Goal: Transaction & Acquisition: Purchase product/service

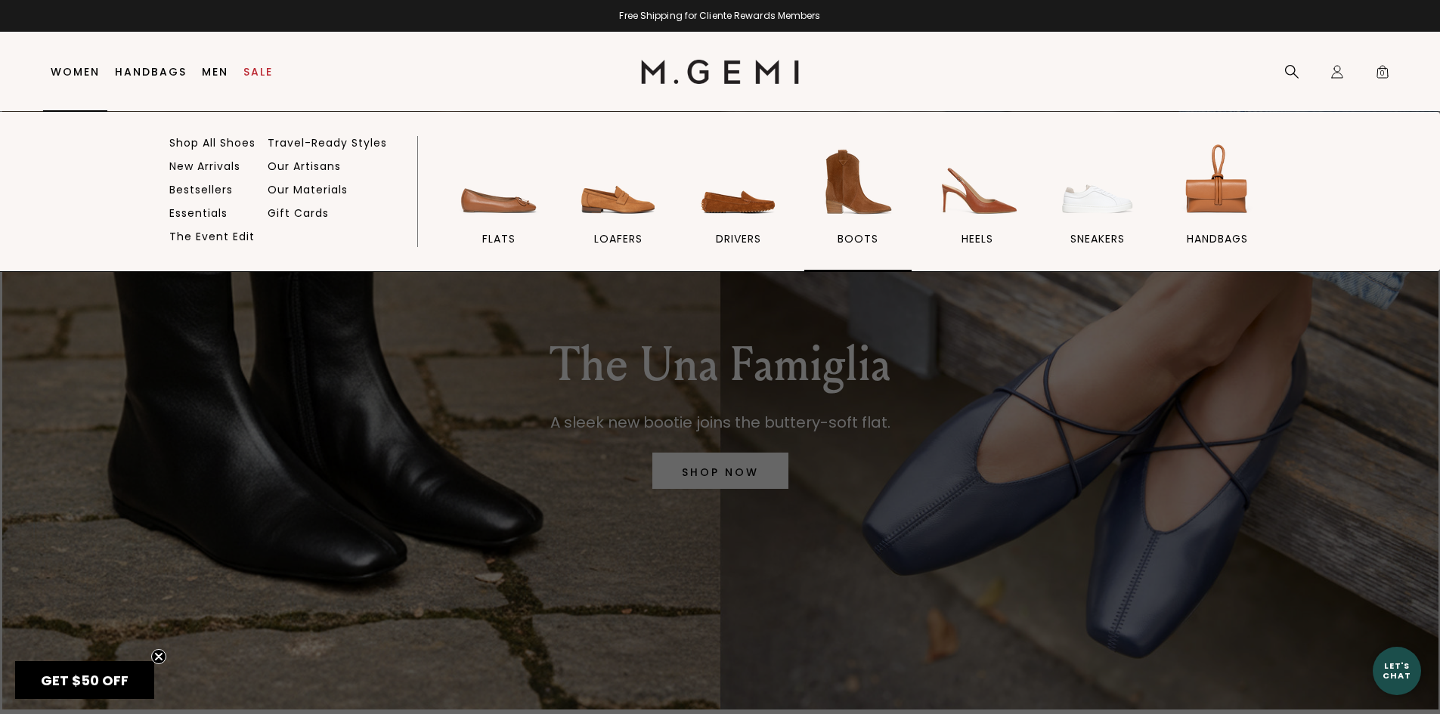
click at [860, 187] on img at bounding box center [857, 182] width 85 height 85
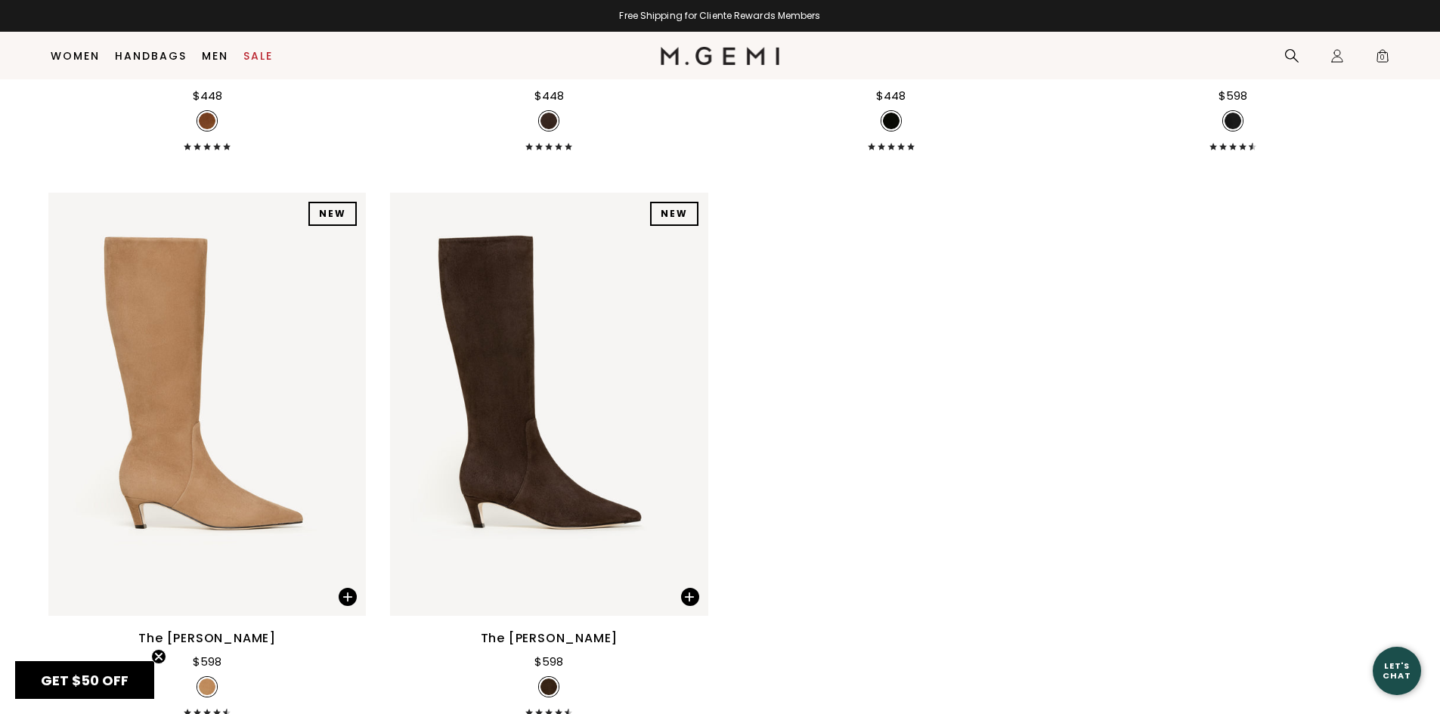
scroll to position [2236, 0]
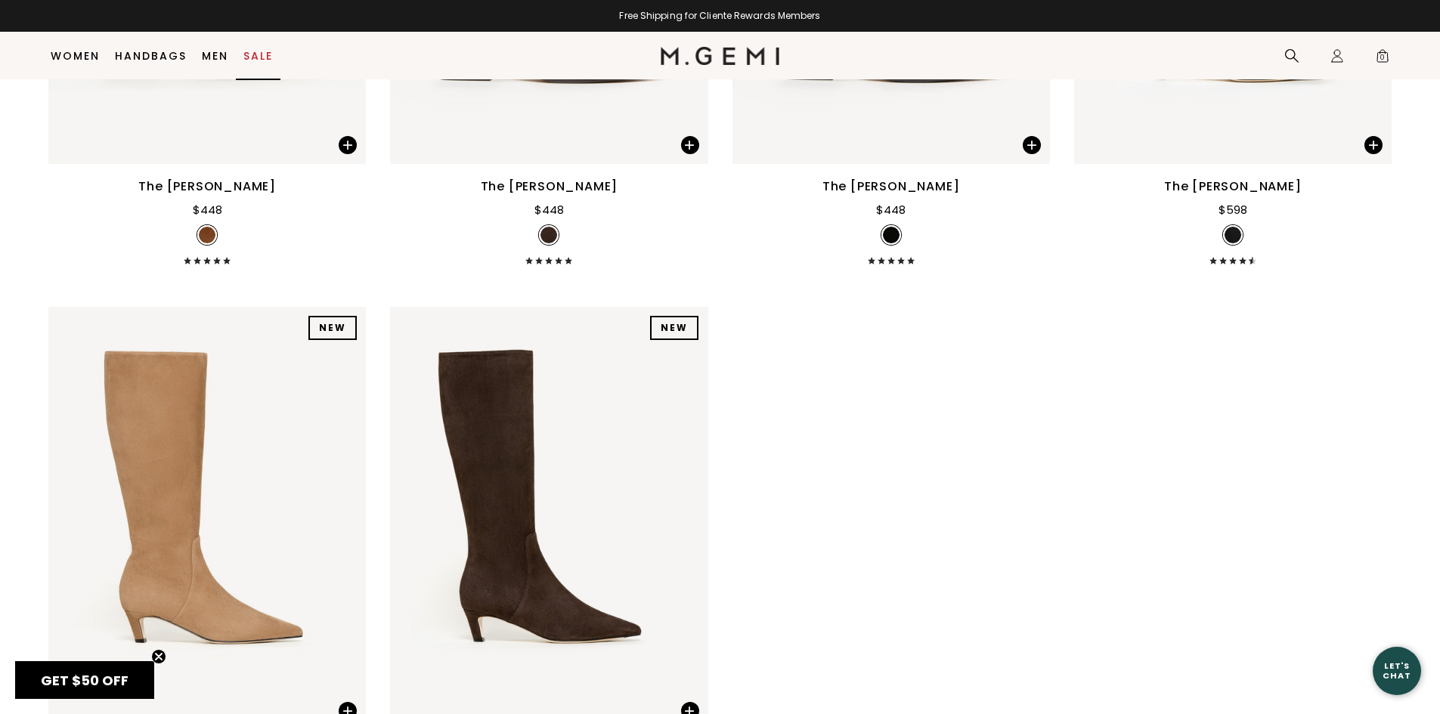
click at [246, 54] on link "Sale" at bounding box center [257, 56] width 29 height 12
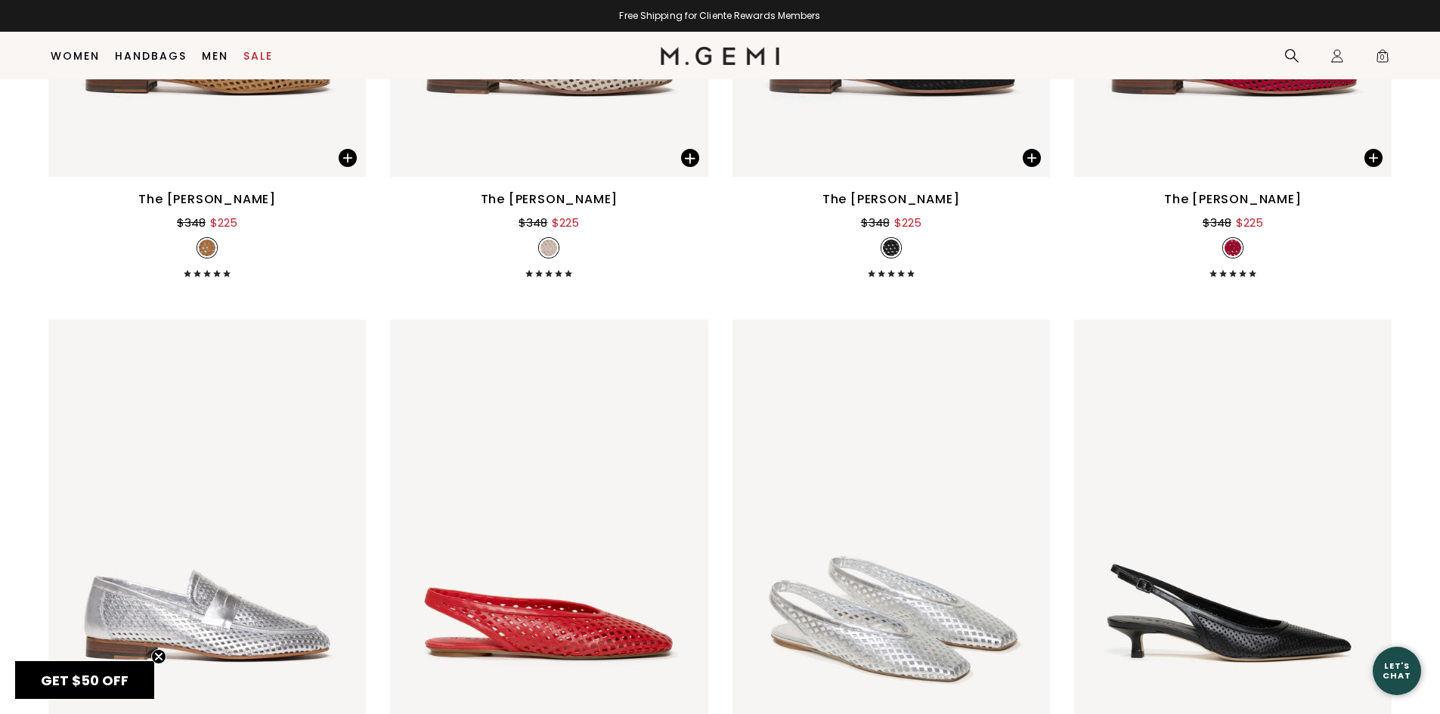
scroll to position [4427, 0]
